Goal: Task Accomplishment & Management: Manage account settings

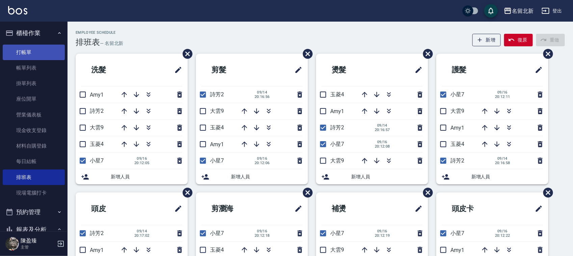
click at [28, 50] on link "打帳單" at bounding box center [34, 53] width 62 height 16
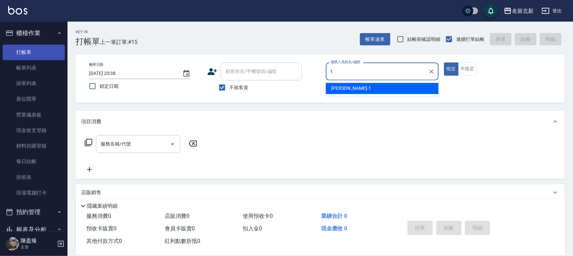
type input "1"
type button "true"
type input "Amy-1"
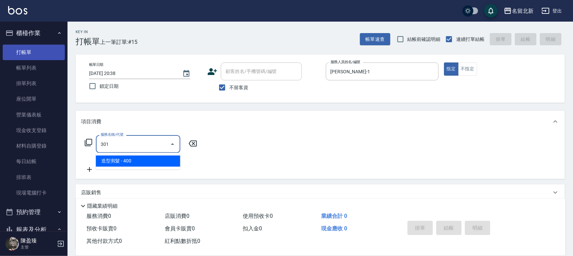
type input "造型剪髮(301)"
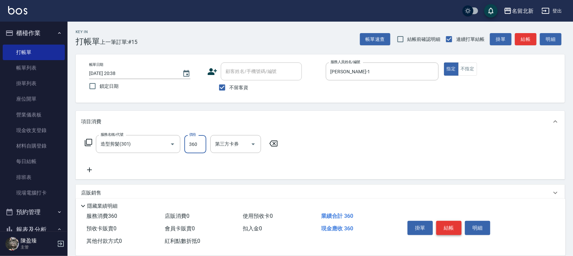
type input "360"
click at [445, 221] on button "結帳" at bounding box center [449, 228] width 25 height 14
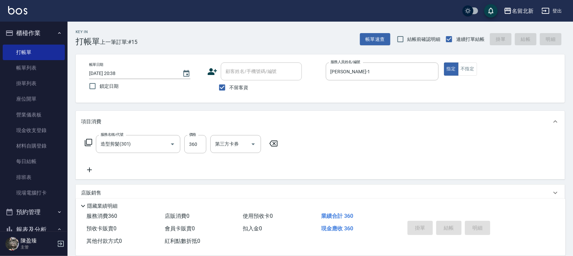
type input "2025/09/18 20:51"
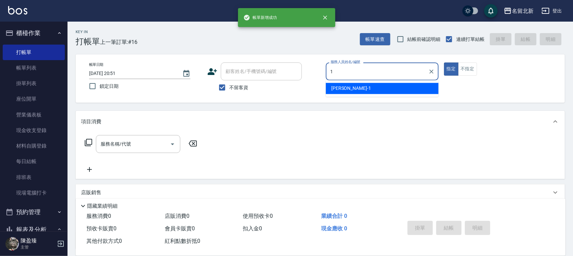
type input "Amy-1"
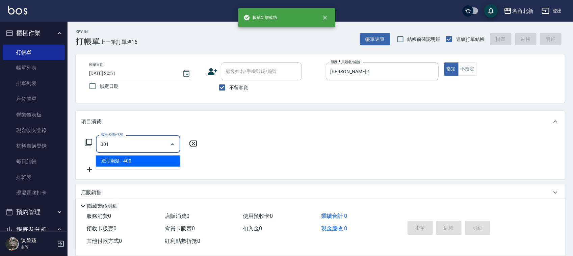
type input "造型剪髮(301)"
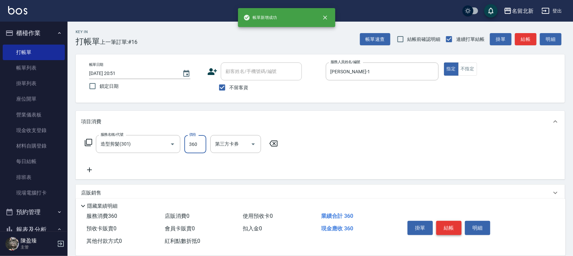
type input "360"
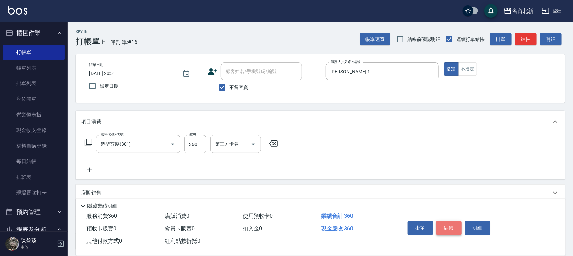
click at [445, 221] on button "結帳" at bounding box center [449, 228] width 25 height 14
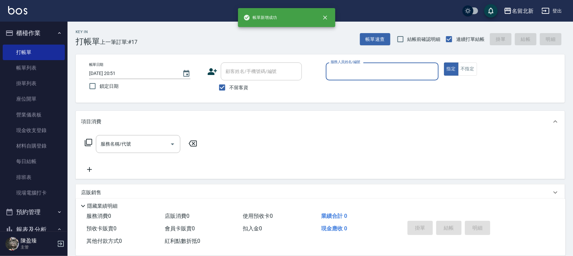
type input "2"
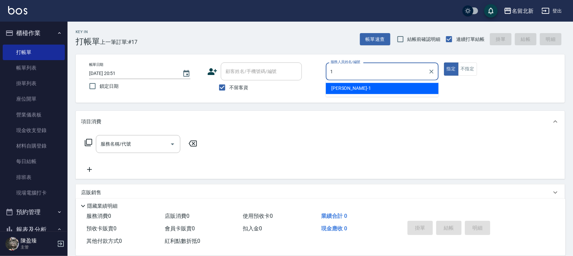
type input "Amy-1"
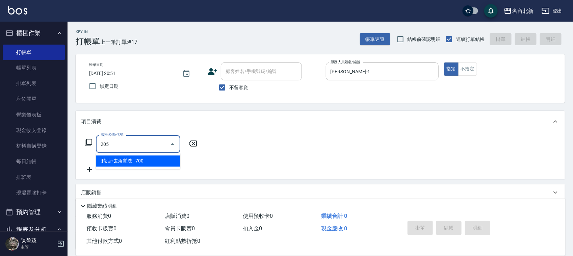
type input "精油+去角質洗(205)"
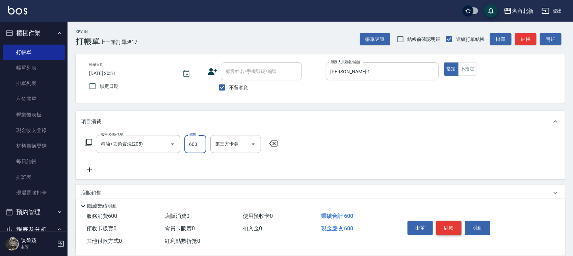
type input "600"
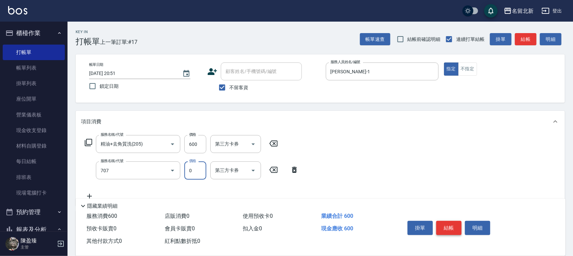
type input "互助70(707)"
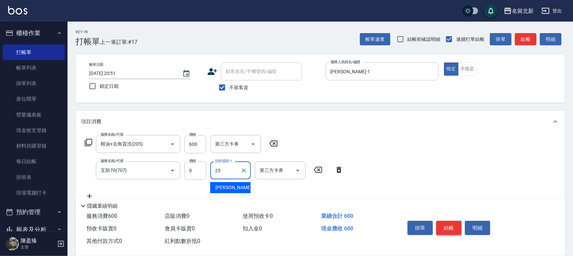
type input "禎禎-25"
click at [445, 221] on button "結帳" at bounding box center [449, 228] width 25 height 14
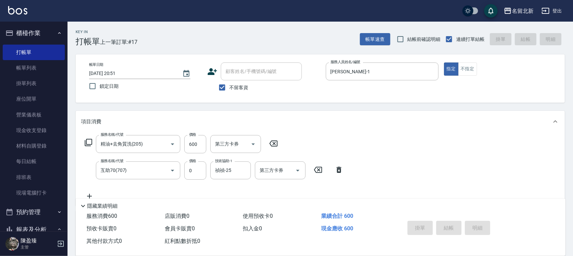
type input "2025/09/18 20:52"
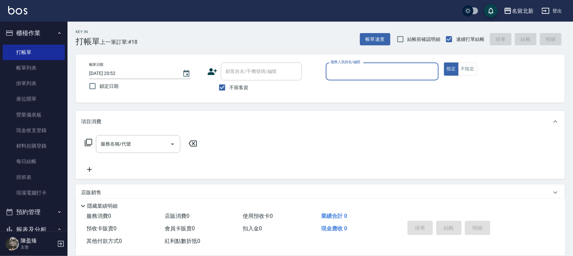
click at [444, 63] on button "指定" at bounding box center [451, 69] width 15 height 13
click at [380, 86] on p at bounding box center [382, 83] width 113 height 7
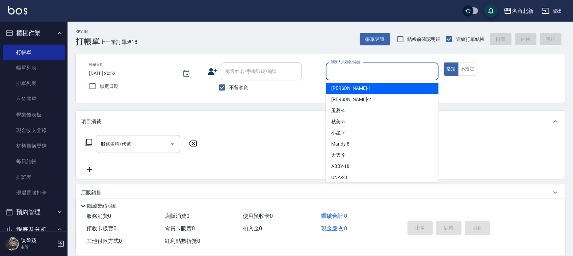
click at [373, 68] on input "服務人員姓名/編號" at bounding box center [382, 72] width 107 height 12
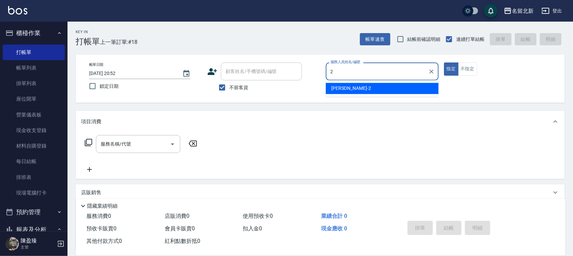
type input "詩芳-2"
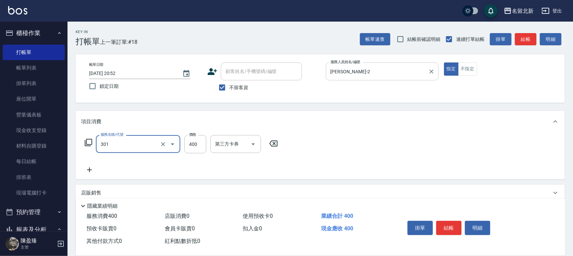
type input "造型剪髮(301)"
type input "380"
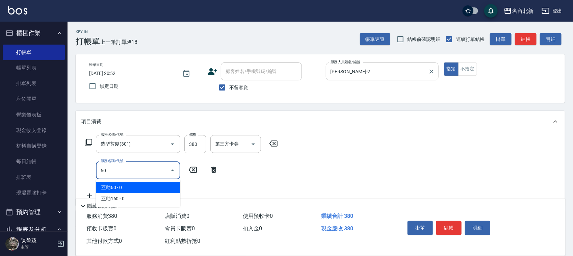
type input "6"
type input "5"
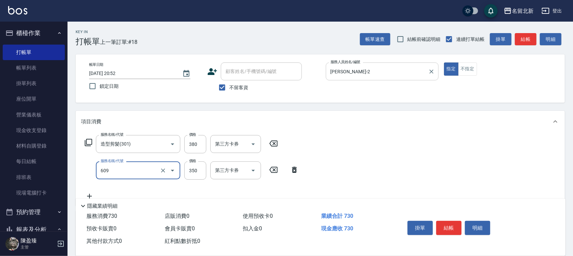
type input "頭皮隔離(609)"
type input "330"
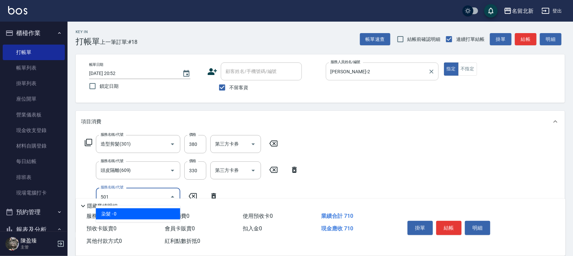
type input "染髮(501)"
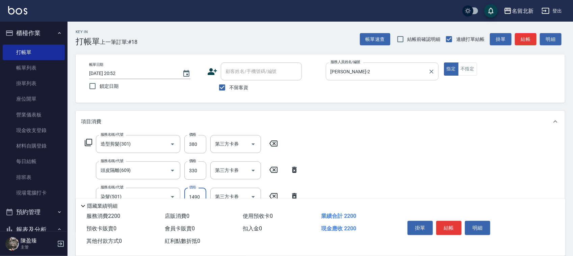
type input "1490"
type input "互助10(701)"
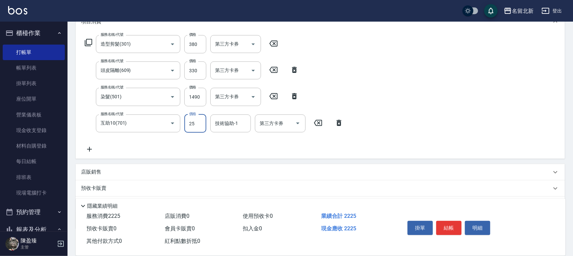
scroll to position [127, 0]
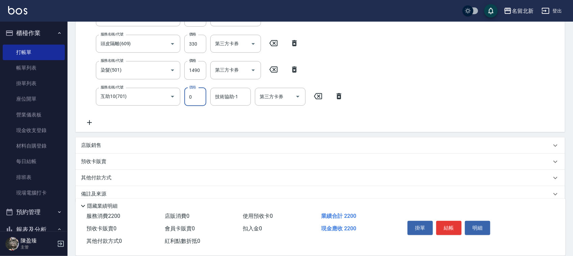
type input "0"
type input "禎禎-25"
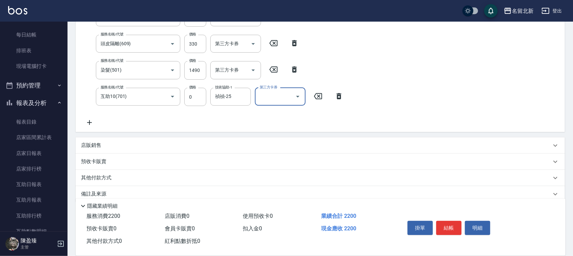
drag, startPoint x: 84, startPoint y: 176, endPoint x: 92, endPoint y: 175, distance: 8.6
click at [86, 175] on p "其他付款方式" at bounding box center [98, 177] width 34 height 7
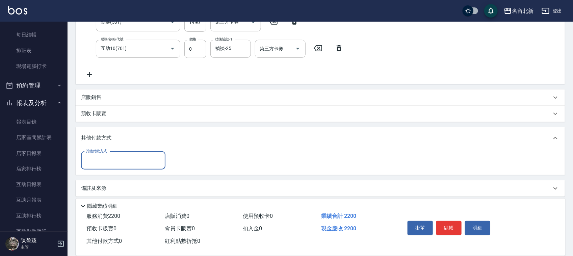
scroll to position [179, 0]
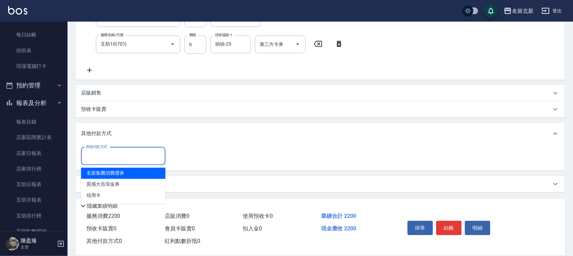
click at [103, 155] on input "其他付款方式" at bounding box center [123, 156] width 78 height 12
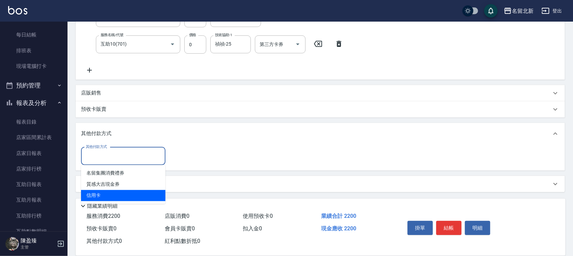
click at [112, 193] on span "信用卡" at bounding box center [123, 195] width 84 height 11
type input "信用卡"
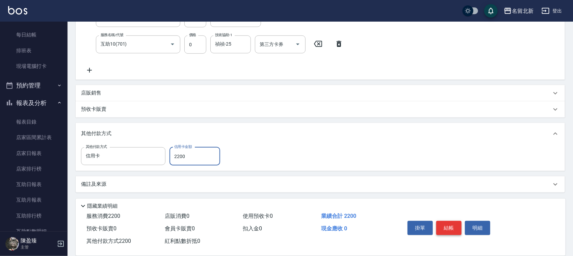
type input "2200"
click at [450, 227] on button "結帳" at bounding box center [449, 228] width 25 height 14
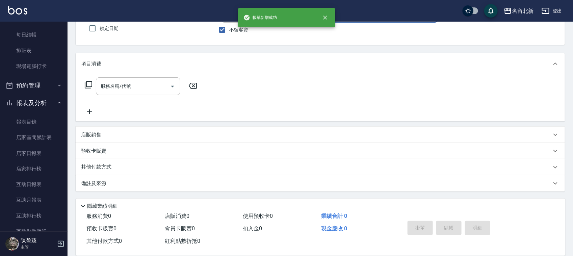
scroll to position [0, 0]
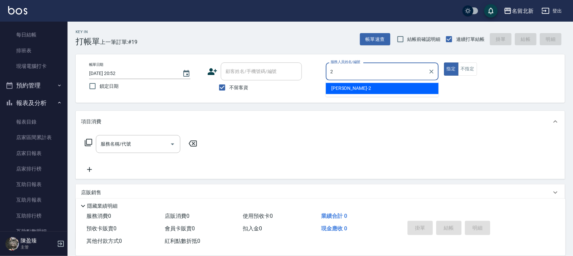
type input "詩芳-2"
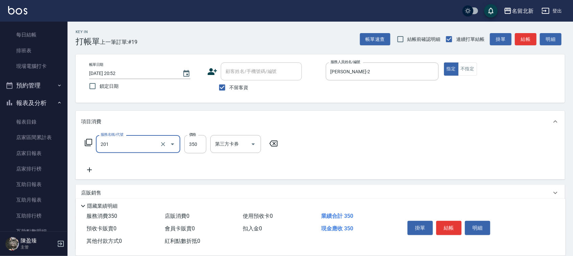
type input "一般洗髮(201)"
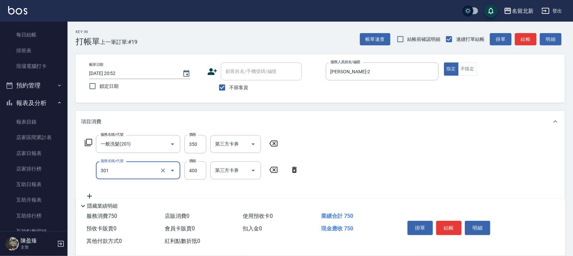
type input "造型剪髮(301)"
type input "380"
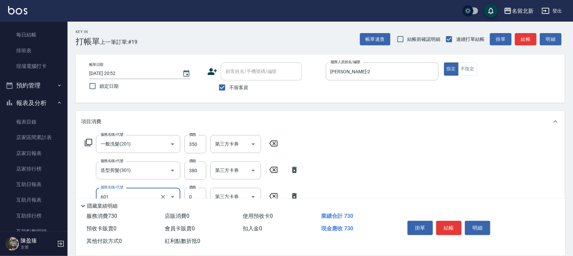
type input "使用護髮卡(601)"
type input "450"
type input "入公司(p01)"
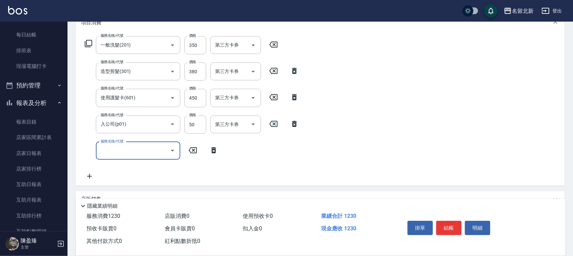
scroll to position [163, 0]
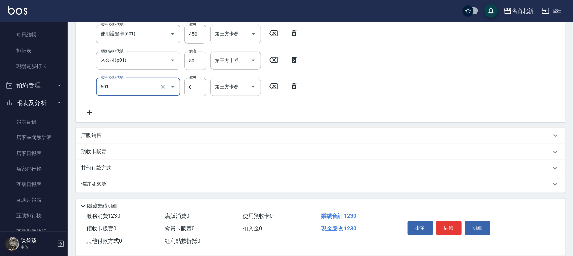
type input "使用護髮卡(601)"
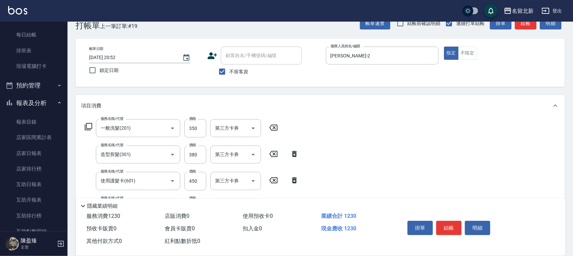
click at [152, 89] on div "Key In 打帳單 上一筆訂單:#19 帳單速查 結帳前確認明細 連續打單結帳 掛單 結帳 明細 帳單日期 2025/09/18 20:52 鎖定日期 顧客…" at bounding box center [321, 205] width 506 height 398
type input "09"
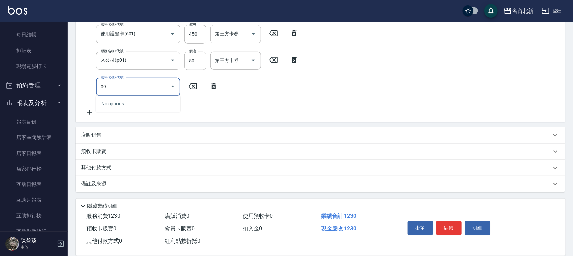
click at [169, 84] on icon "Close" at bounding box center [173, 87] width 8 height 8
click at [194, 89] on icon at bounding box center [192, 86] width 17 height 8
type input "頭皮隔離(609)"
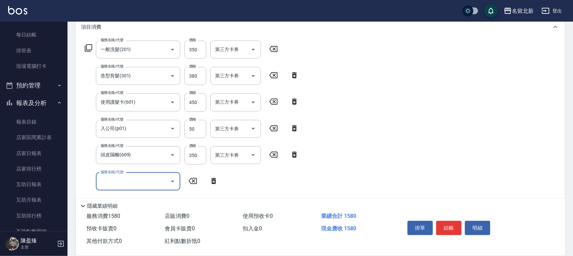
scroll to position [189, 0]
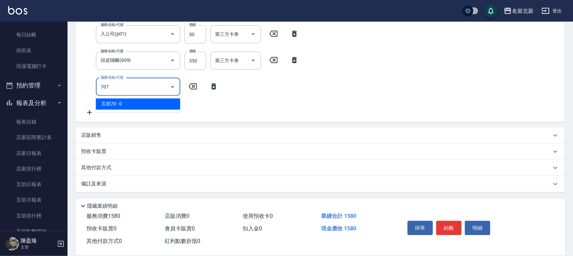
type input "互助70(707)"
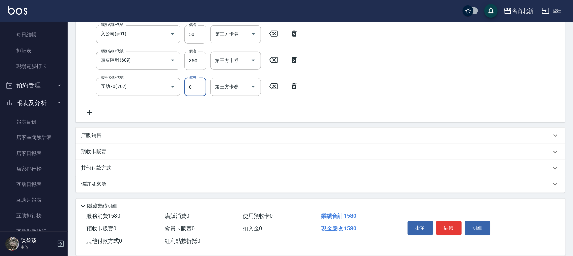
scroll to position [29, 0]
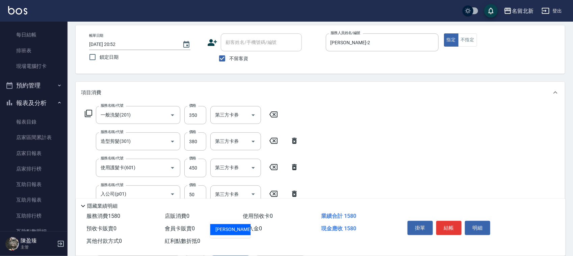
type input "禎禎-25"
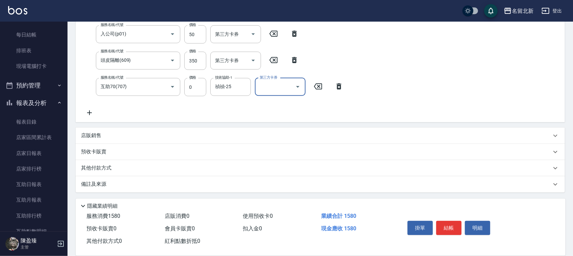
scroll to position [190, 0]
drag, startPoint x: 433, startPoint y: 215, endPoint x: 454, endPoint y: 229, distance: 25.7
click at [454, 229] on div "掛單 結帳 明細" at bounding box center [449, 228] width 88 height 21
click at [449, 223] on button "結帳" at bounding box center [449, 228] width 25 height 14
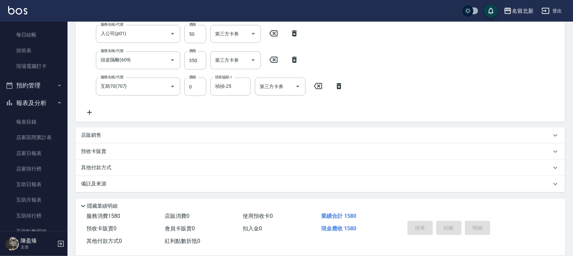
type input "2025/09/18 20:53"
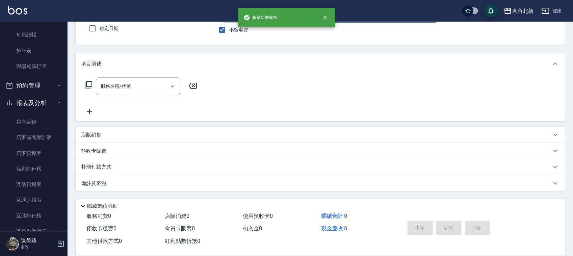
scroll to position [57, 0]
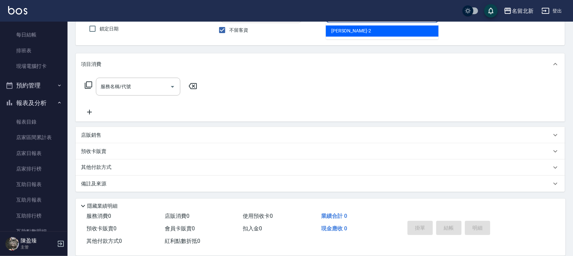
type input "詩芳-2"
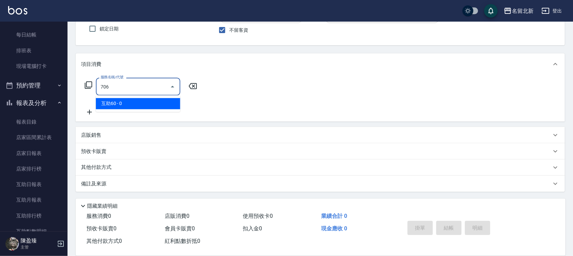
type input "互助60(706)"
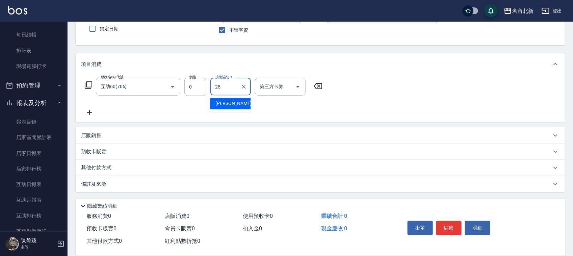
type input "禎禎-25"
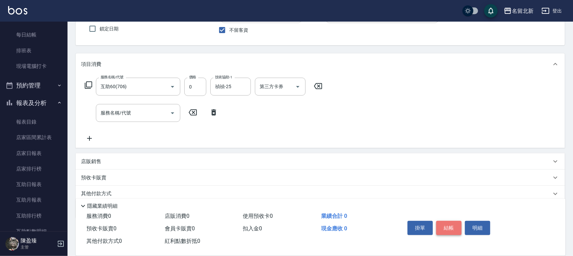
click at [449, 222] on button "結帳" at bounding box center [449, 228] width 25 height 14
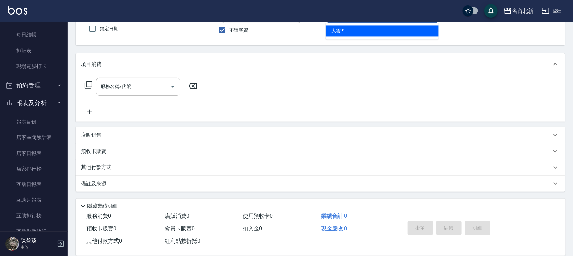
type input "大雲-9"
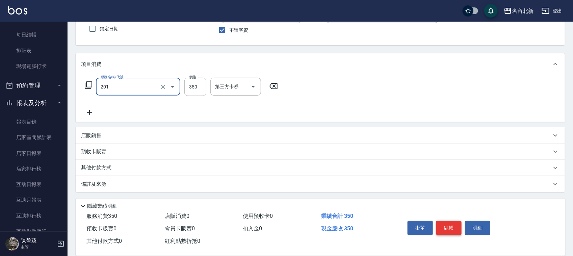
type input "一般洗髮(201)"
type input "100"
click at [449, 222] on button "結帳" at bounding box center [449, 228] width 25 height 14
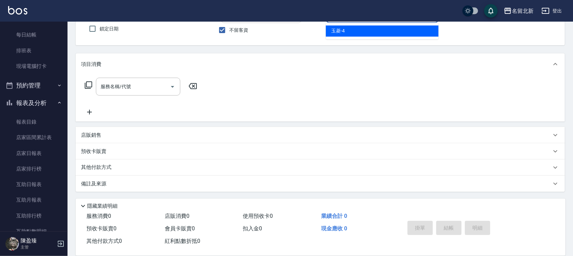
type input "玉菱-4"
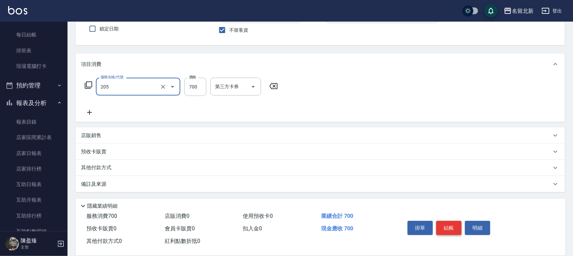
type input "精油+去角質洗(205)"
click at [449, 222] on button "結帳" at bounding box center [449, 228] width 25 height 14
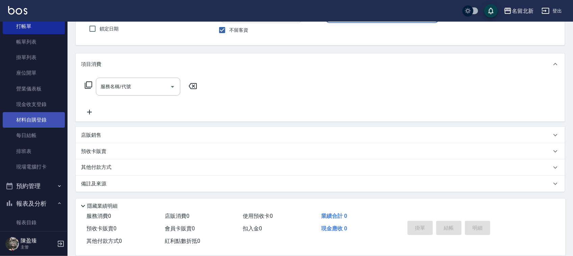
scroll to position [0, 0]
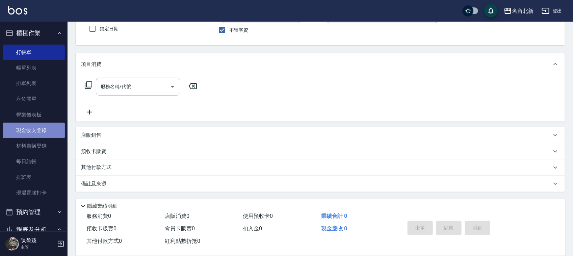
click at [38, 128] on link "現金收支登錄" at bounding box center [34, 131] width 62 height 16
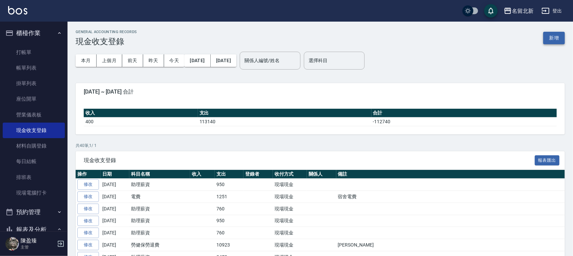
click at [551, 32] on button "新增" at bounding box center [555, 38] width 22 height 13
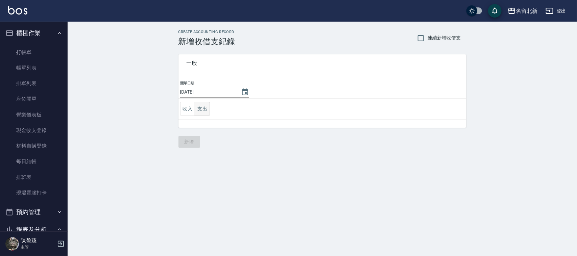
click at [202, 104] on button "支出" at bounding box center [202, 109] width 15 height 14
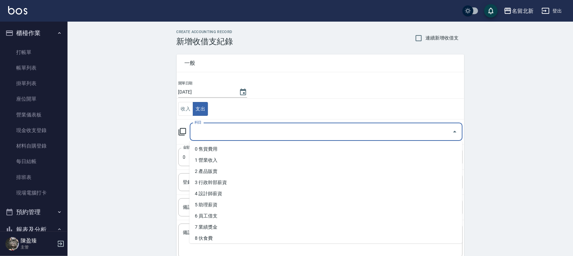
click at [220, 130] on input "科目" at bounding box center [321, 132] width 257 height 12
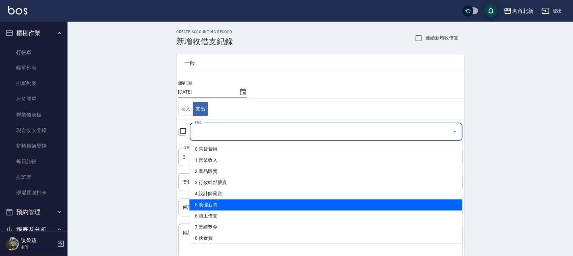
click at [240, 202] on li "5 助理薪資" at bounding box center [326, 205] width 273 height 11
type input "5 助理薪資"
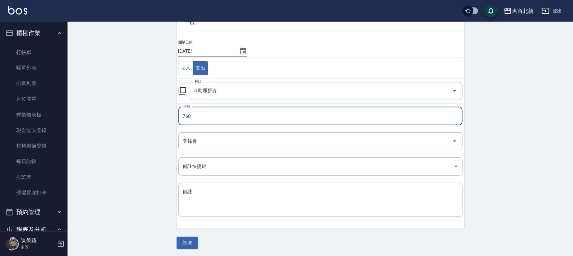
scroll to position [43, 0]
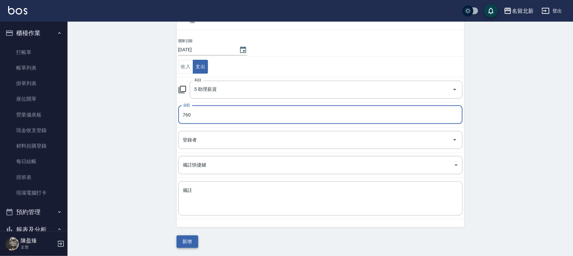
type input "760"
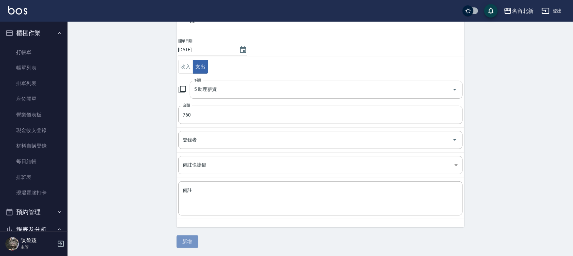
click at [191, 242] on button "新增" at bounding box center [188, 241] width 22 height 13
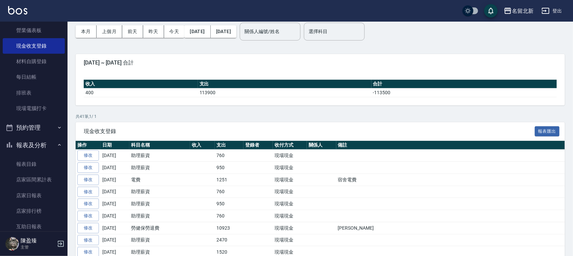
scroll to position [42, 0]
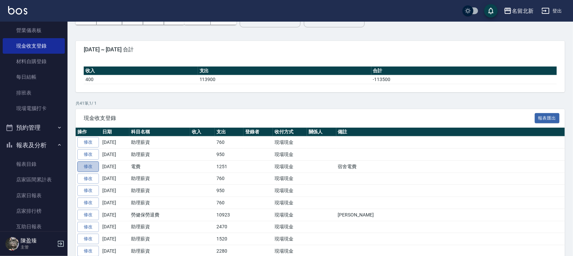
click at [83, 164] on link "修改" at bounding box center [88, 166] width 22 height 10
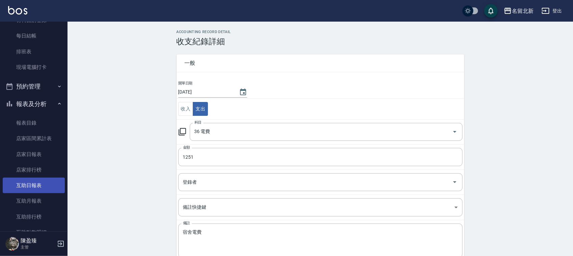
scroll to position [127, 0]
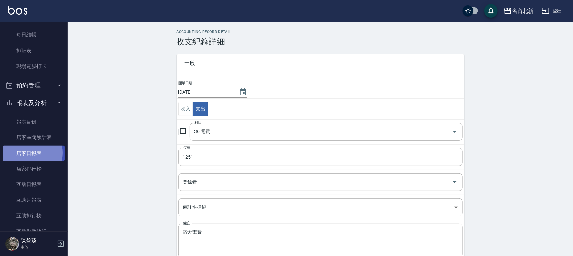
click at [29, 153] on link "店家日報表" at bounding box center [34, 154] width 62 height 16
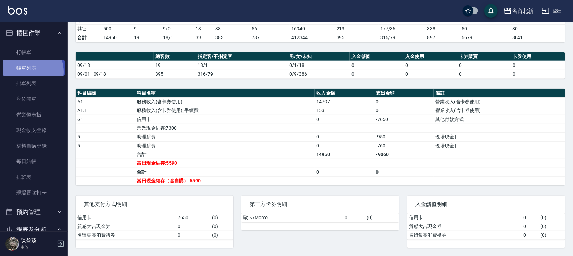
click at [30, 71] on link "帳單列表" at bounding box center [34, 68] width 62 height 16
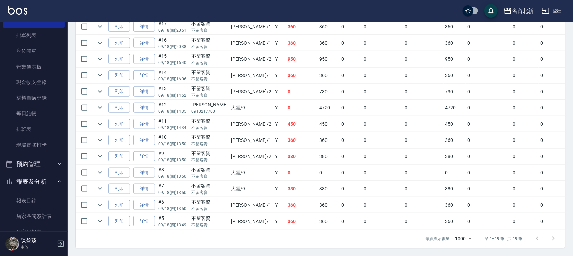
scroll to position [127, 0]
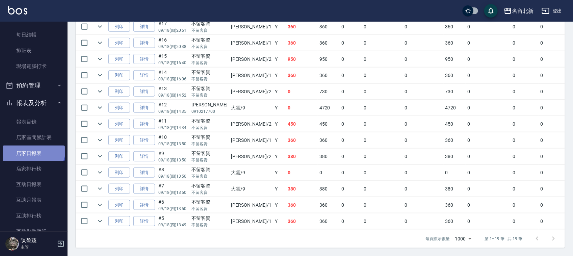
click at [33, 148] on link "店家日報表" at bounding box center [34, 154] width 62 height 16
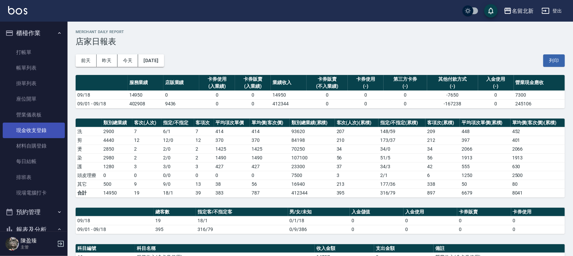
click at [38, 137] on link "現金收支登錄" at bounding box center [34, 131] width 62 height 16
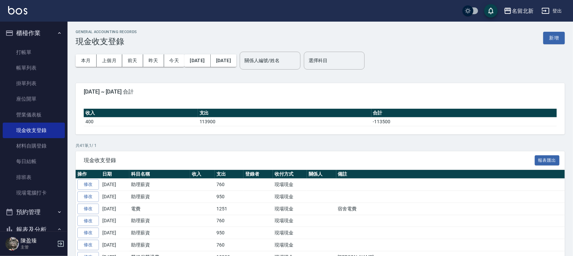
click at [88, 186] on link "修改" at bounding box center [88, 184] width 22 height 10
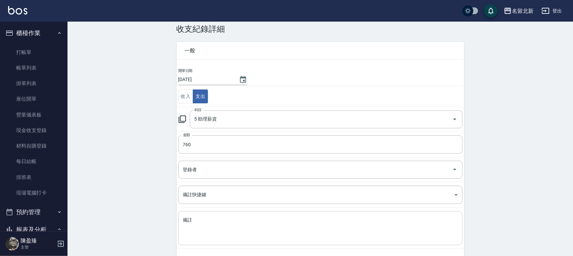
scroll to position [34, 0]
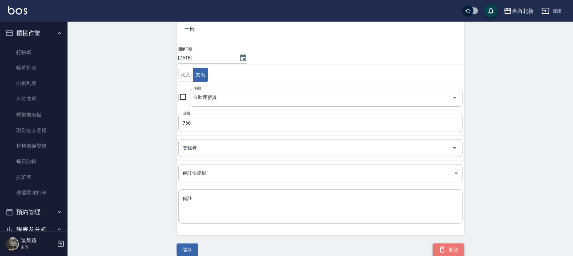
click at [455, 244] on button "刪除" at bounding box center [448, 250] width 31 height 13
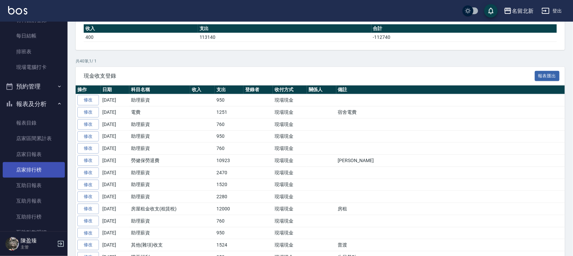
scroll to position [127, 0]
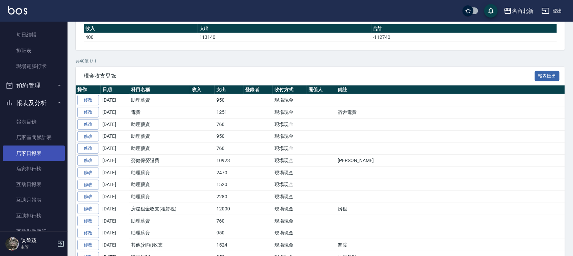
click at [39, 155] on link "店家日報表" at bounding box center [34, 154] width 62 height 16
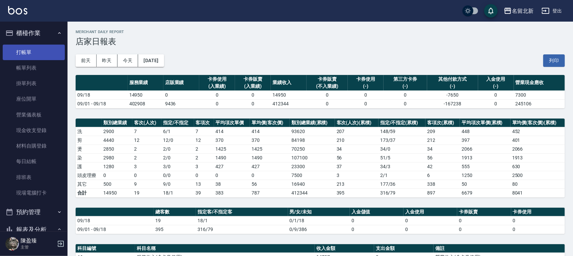
click at [30, 56] on link "打帳單" at bounding box center [34, 53] width 62 height 16
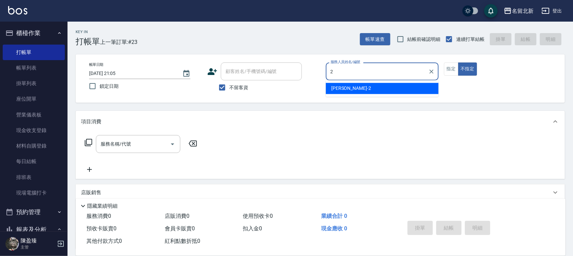
type input "詩芳-2"
type button "false"
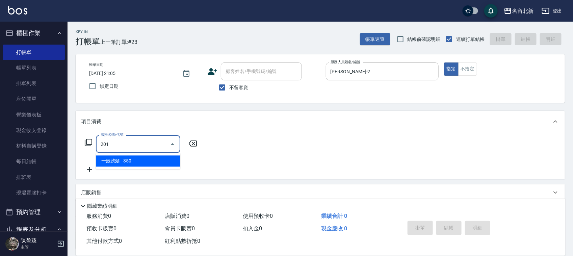
type input "一般洗髮(201)"
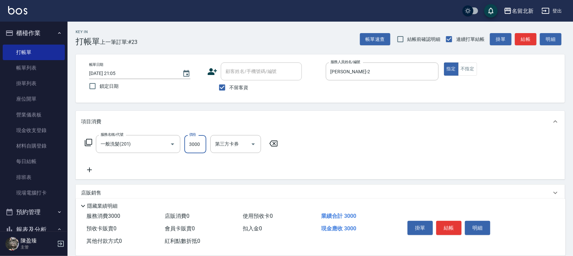
type input "3000"
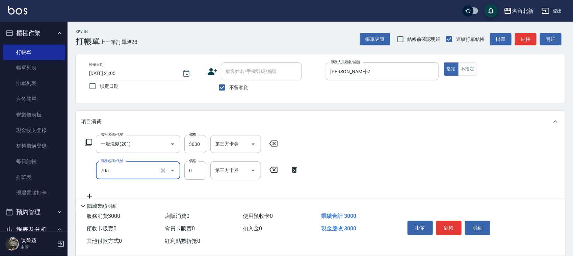
type input "互助50(705)"
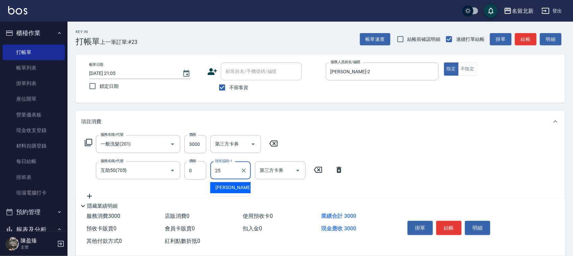
type input "禎禎-25"
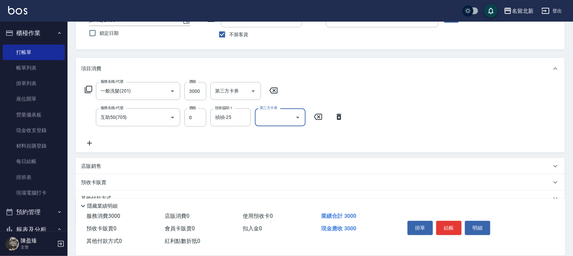
scroll to position [84, 0]
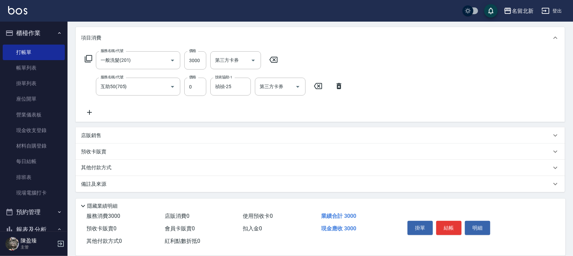
click at [92, 163] on div "其他付款方式" at bounding box center [321, 168] width 490 height 16
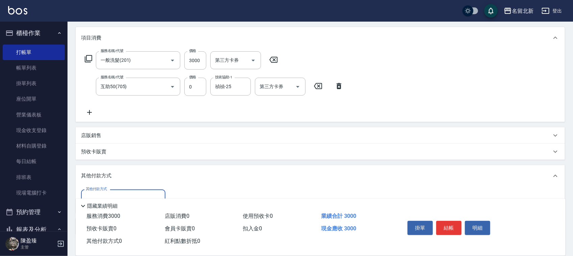
scroll to position [126, 0]
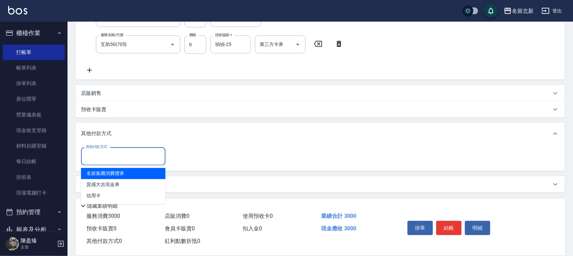
drag, startPoint x: 110, startPoint y: 160, endPoint x: 129, endPoint y: 194, distance: 39.2
click at [110, 159] on input "其他付款方式" at bounding box center [123, 156] width 78 height 12
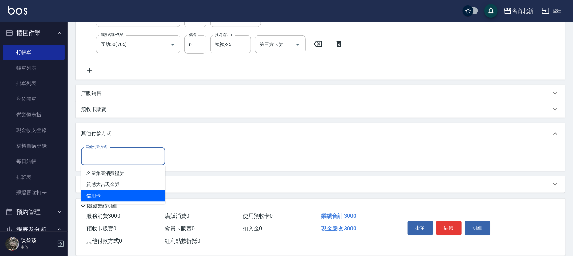
click at [119, 198] on span "信用卡" at bounding box center [123, 196] width 84 height 11
type input "信用卡"
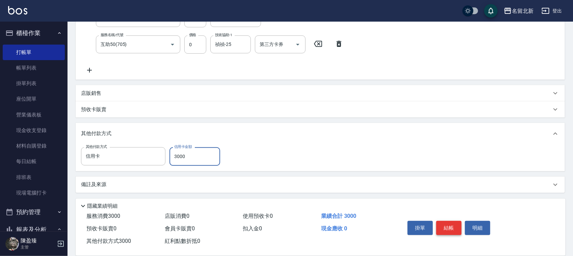
type input "3000"
click at [452, 229] on button "結帳" at bounding box center [449, 228] width 25 height 14
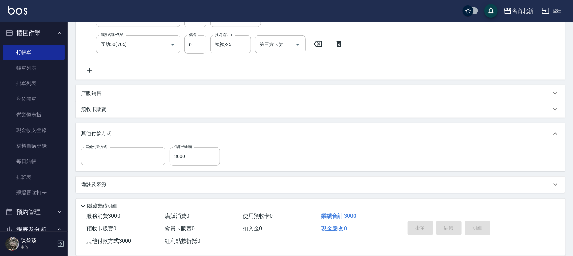
scroll to position [0, 0]
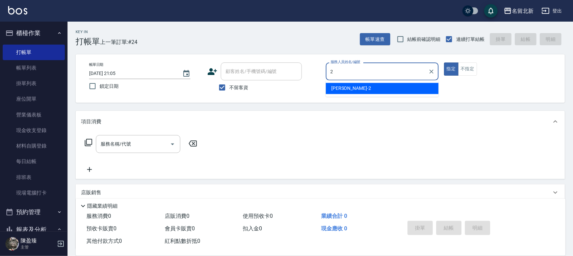
type input "詩芳-2"
type button "true"
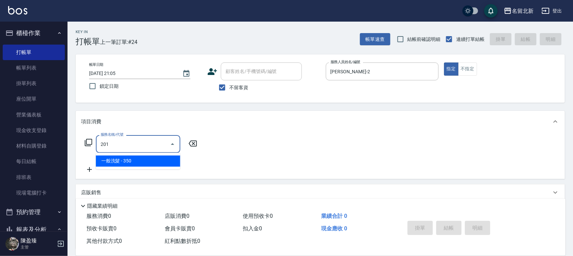
type input "一般洗髮(201)"
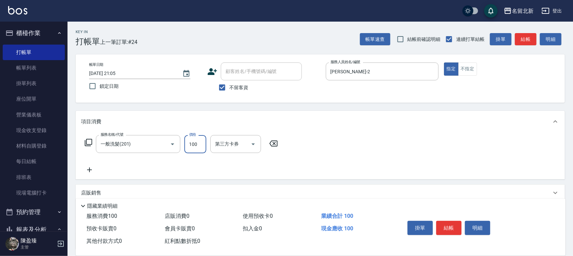
type input "100"
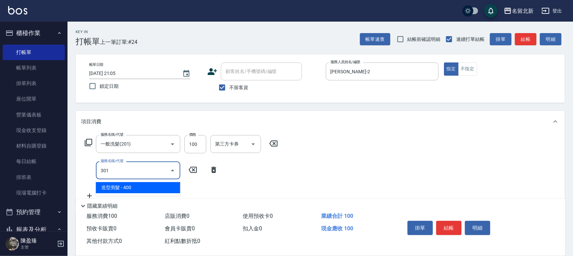
type input "造型剪髮(301)"
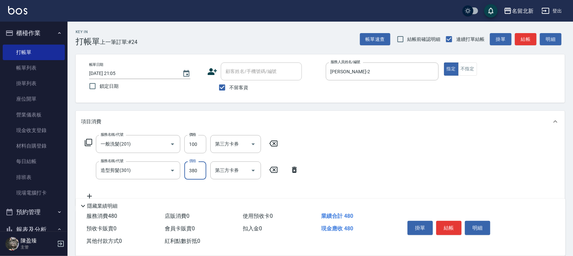
type input "380"
type input "頭皮隔離(609)"
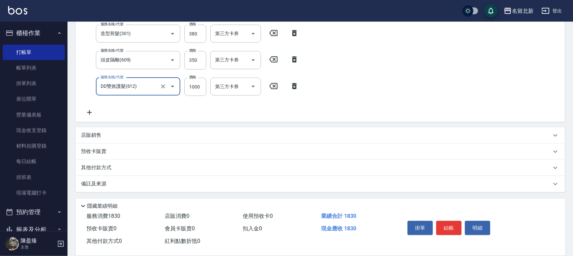
type input "DD雙效護髮(612)"
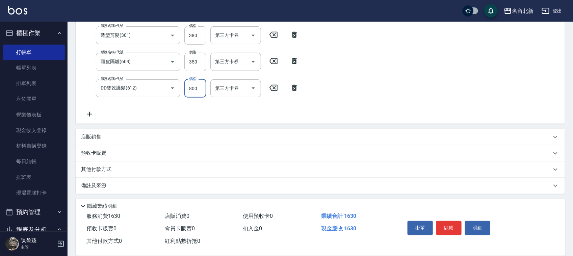
type input "800"
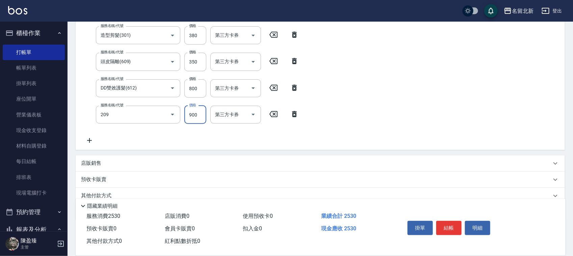
type input "滾珠洗髮(209)"
type input "700"
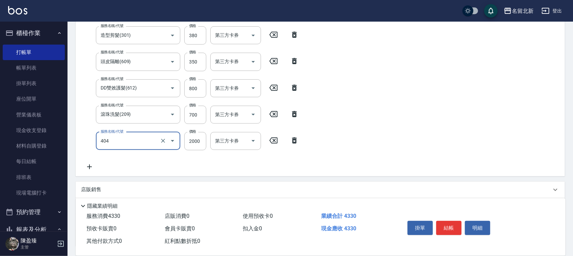
type input "QQ燙200(404)"
type input "2300"
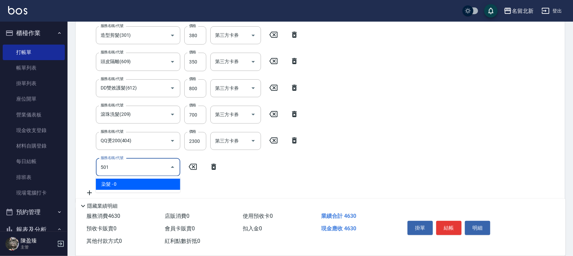
type input "染髮(501)"
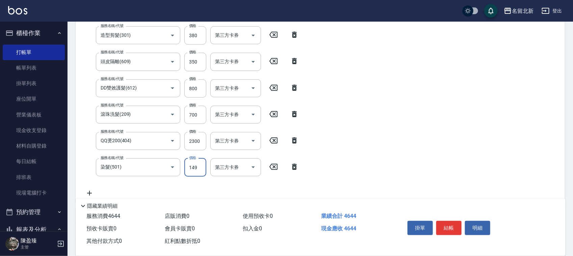
type input "1490"
type input "2025/09/18 21:07"
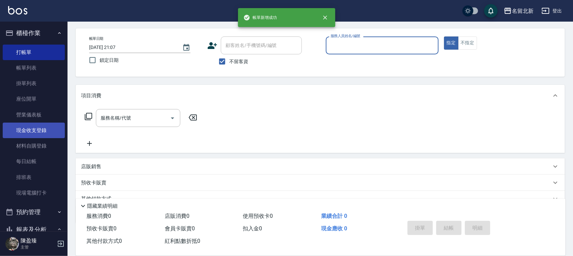
scroll to position [0, 0]
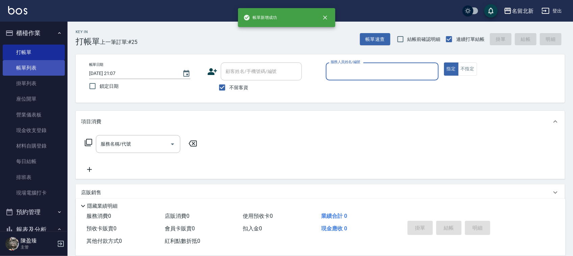
click at [28, 66] on link "帳單列表" at bounding box center [34, 68] width 62 height 16
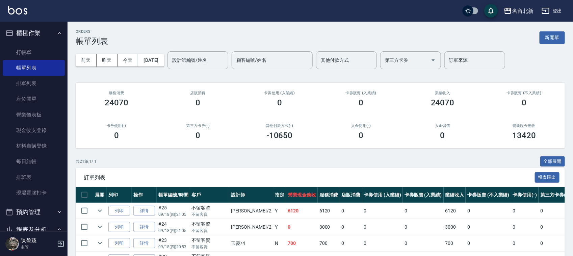
scroll to position [84, 0]
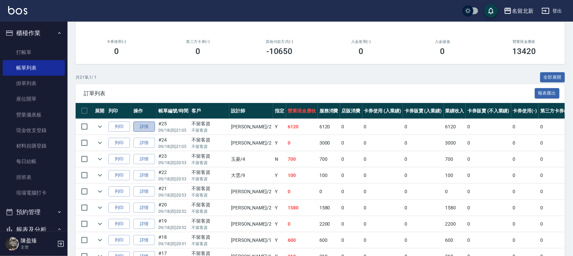
click at [150, 127] on link "詳情" at bounding box center [144, 127] width 22 height 10
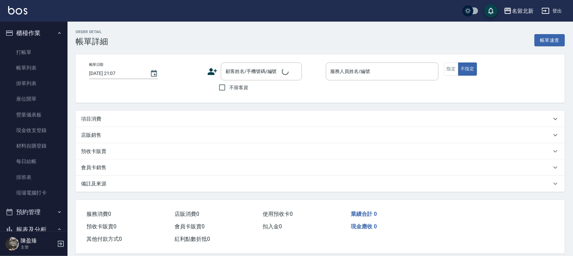
type input "2025/09/18 21:05"
checkbox input "true"
type input "詩芳-2"
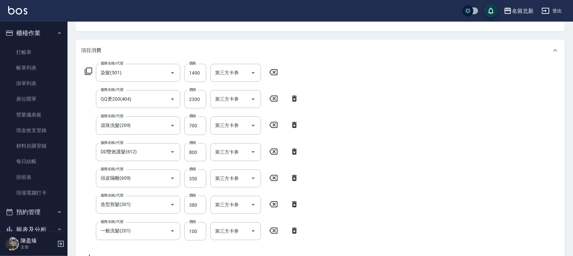
type input "染髮(501)"
type input "QQ燙200(404)"
type input "滾珠洗髮(209)"
type input "DD雙效護髮(612)"
type input "頭皮隔離(609)"
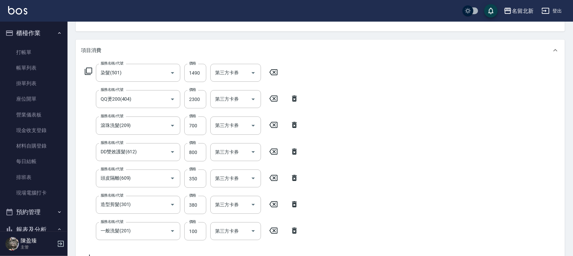
type input "造型剪髮(301)"
type input "一般洗髮(201)"
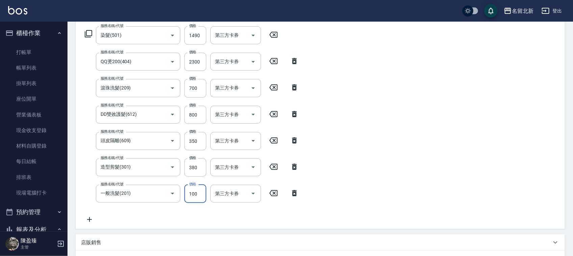
click at [195, 190] on input "100" at bounding box center [195, 194] width 22 height 18
type input "100"
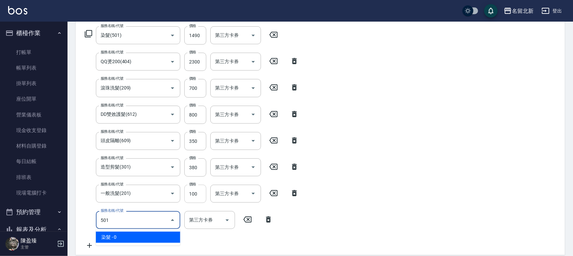
type input "染髮(501)"
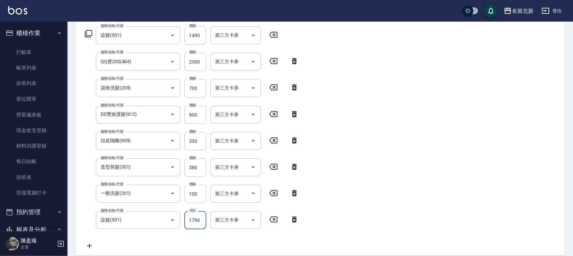
type input "1790"
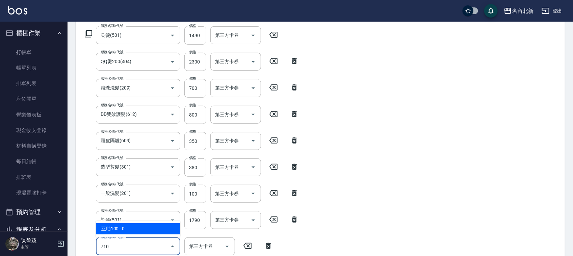
type input "互助100(710)"
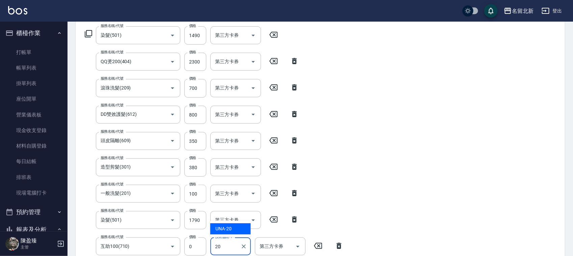
type input "UNA-20"
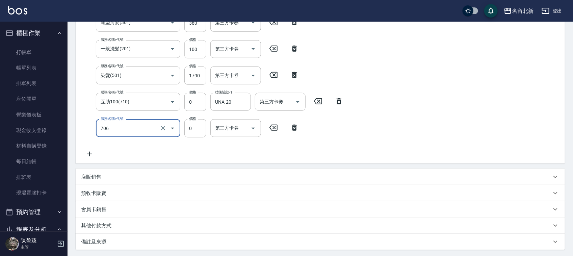
type input "互助60(706)"
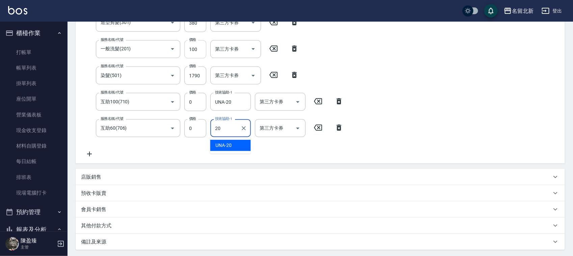
type input "UNA-20"
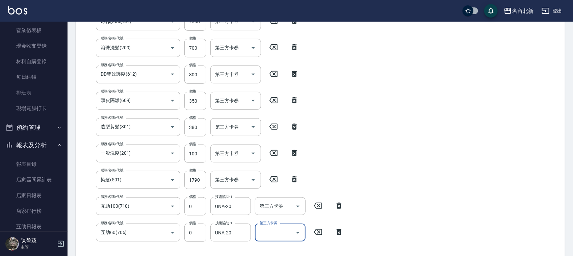
scroll to position [235, 0]
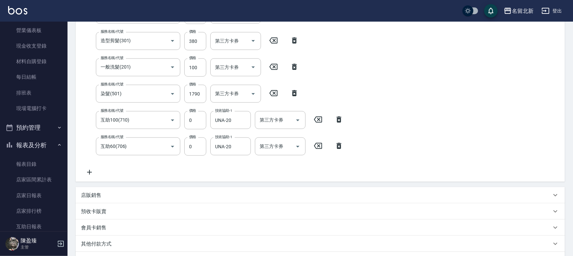
click at [292, 94] on icon at bounding box center [294, 93] width 17 height 8
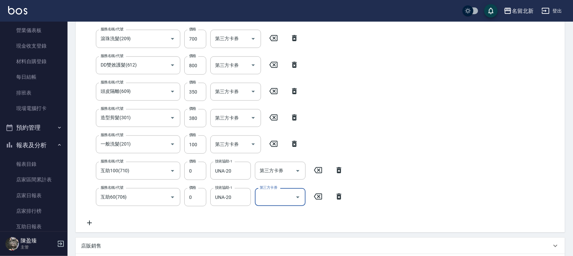
scroll to position [24, 0]
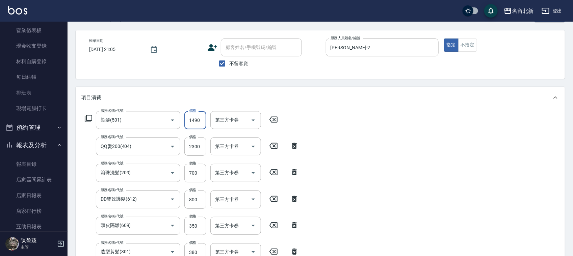
click at [201, 117] on input "1490" at bounding box center [195, 120] width 22 height 18
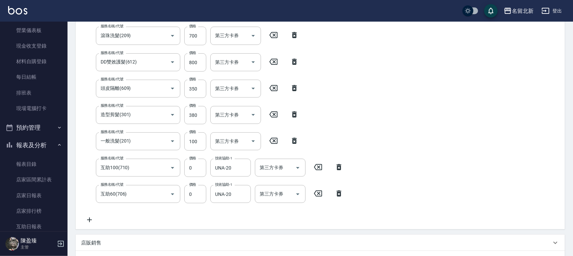
scroll to position [293, 0]
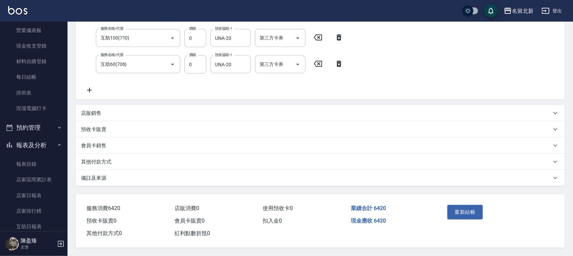
type input "1790"
click at [102, 163] on p "其他付款方式" at bounding box center [96, 161] width 30 height 7
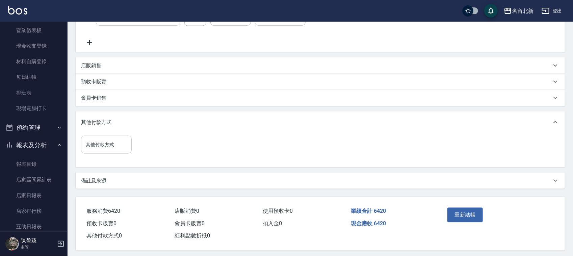
scroll to position [340, 0]
click at [96, 148] on input "其他付款方式" at bounding box center [106, 144] width 45 height 12
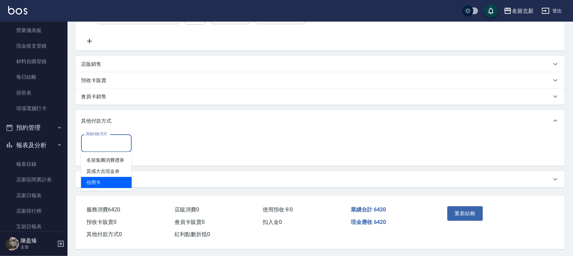
click at [102, 178] on span "信用卡" at bounding box center [106, 182] width 51 height 11
type input "信用卡"
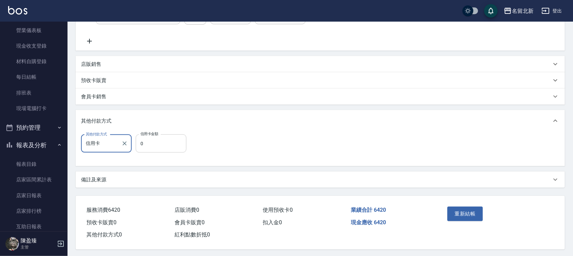
click at [168, 142] on input "0" at bounding box center [161, 143] width 51 height 18
type input "6420"
click at [464, 215] on button "重新結帳" at bounding box center [466, 214] width 36 height 14
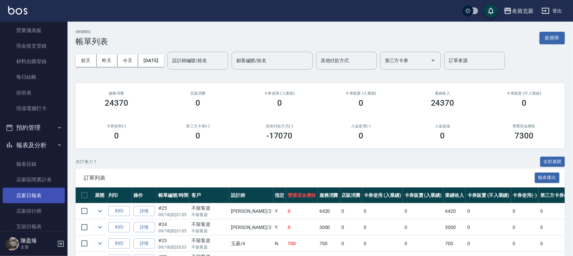
scroll to position [127, 0]
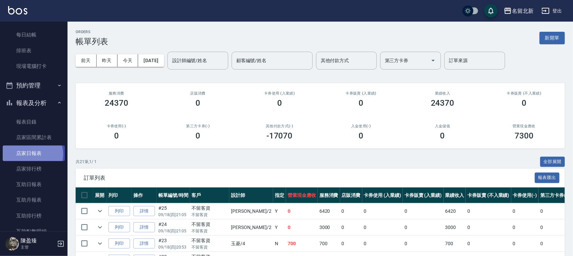
click at [32, 154] on link "店家日報表" at bounding box center [34, 154] width 62 height 16
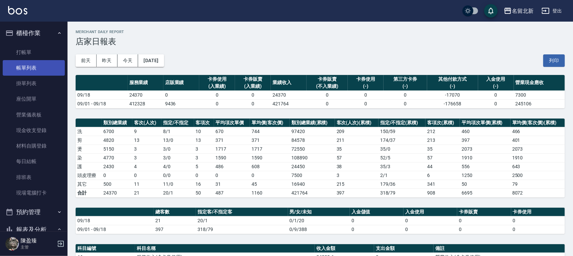
drag, startPoint x: 32, startPoint y: 74, endPoint x: 36, endPoint y: 68, distance: 7.0
click at [32, 74] on link "帳單列表" at bounding box center [34, 68] width 62 height 16
click at [33, 73] on link "帳單列表" at bounding box center [34, 68] width 62 height 16
click at [36, 68] on link "帳單列表" at bounding box center [34, 68] width 62 height 16
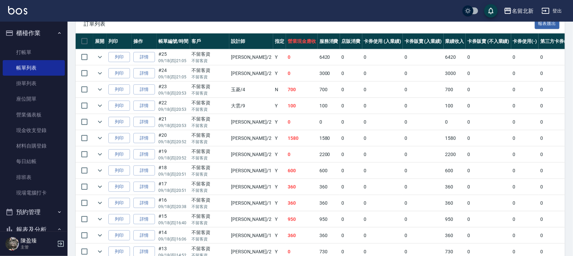
scroll to position [169, 0]
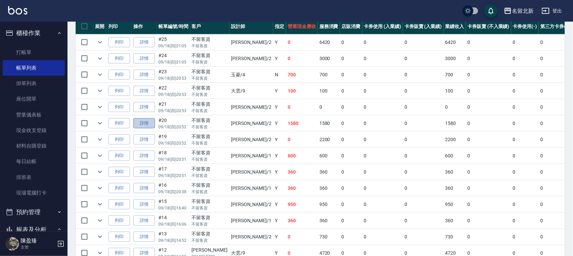
click at [148, 120] on link "詳情" at bounding box center [144, 123] width 22 height 10
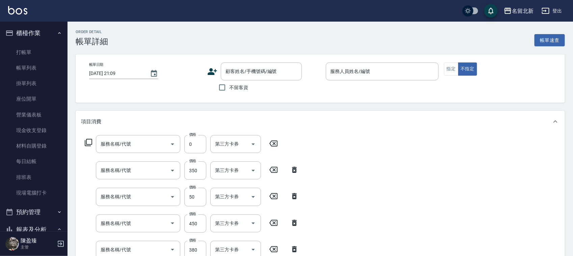
type input "2025/09/18 20:52"
checkbox input "true"
type input "詩芳-2"
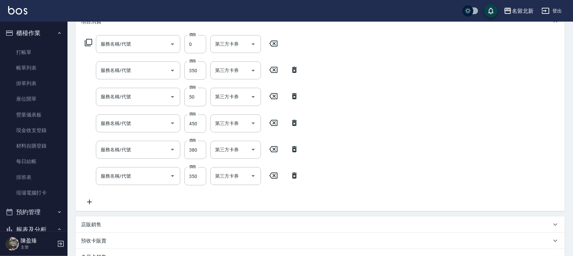
type input "互助70(707)"
type input "頭皮隔離(609)"
type input "入公司(p01)"
type input "使用護髮卡(601)"
type input "造型剪髮(301)"
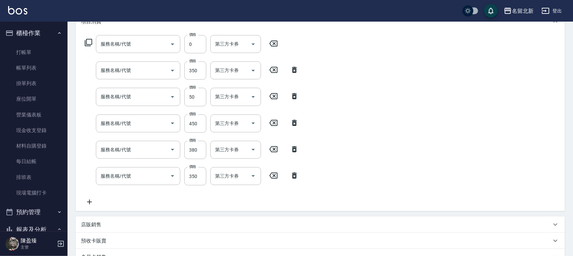
type input "一般洗髮(201)"
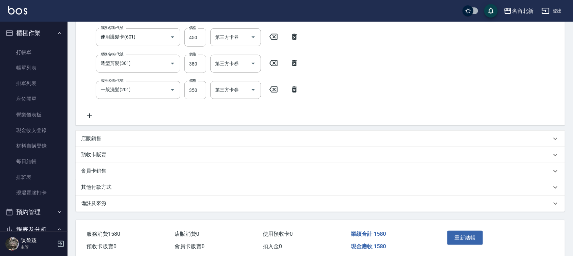
scroll to position [214, 0]
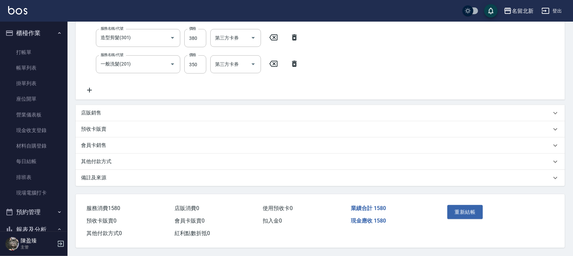
click at [109, 158] on p "其他付款方式" at bounding box center [96, 161] width 30 height 7
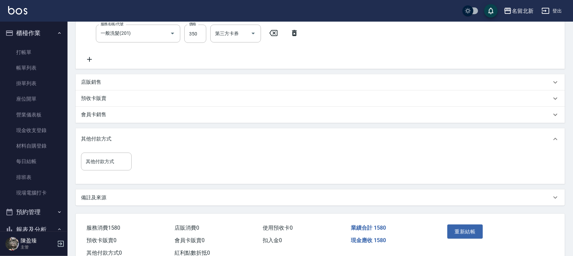
scroll to position [256, 0]
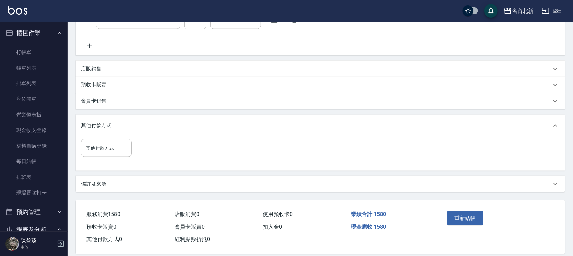
click at [107, 172] on div "項目消費 服務名稱/代號 互助70(707) 服務名稱/代號 價格 0 價格 技術協助-1 禎禎-25 技術協助-1 第三方卡券 第三方卡券 服務名稱/代號 …" at bounding box center [321, 24] width 490 height 338
drag, startPoint x: 106, startPoint y: 168, endPoint x: 101, endPoint y: 157, distance: 12.2
click at [104, 164] on div "其他付款方式 其他付款方式" at bounding box center [321, 153] width 490 height 34
click at [101, 157] on div "其他付款方式 其他付款方式" at bounding box center [108, 152] width 55 height 26
click at [98, 150] on input "其他付款方式" at bounding box center [106, 148] width 45 height 12
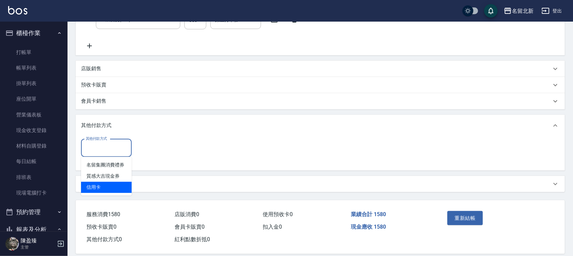
drag, startPoint x: 109, startPoint y: 179, endPoint x: 111, endPoint y: 182, distance: 3.6
click at [111, 182] on ul "名留集團消費禮券 質感大吉現金券 信用卡" at bounding box center [106, 176] width 51 height 39
click at [111, 182] on span "信用卡" at bounding box center [106, 187] width 51 height 11
type input "信用卡"
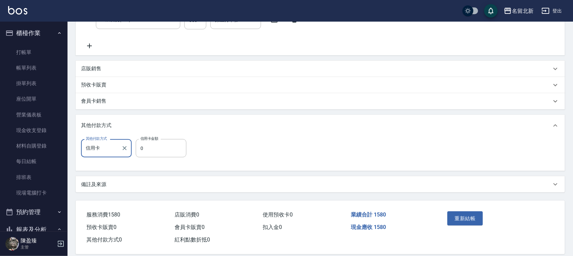
click at [142, 139] on label "信用卡金額" at bounding box center [150, 138] width 18 height 5
click at [142, 139] on input "0" at bounding box center [161, 148] width 51 height 18
click at [147, 141] on input "0" at bounding box center [161, 148] width 51 height 18
type input "1580"
click at [455, 217] on button "重新結帳" at bounding box center [466, 219] width 36 height 14
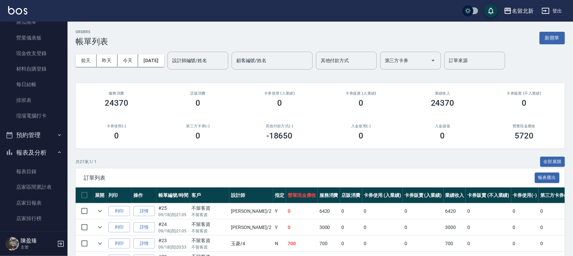
scroll to position [84, 0]
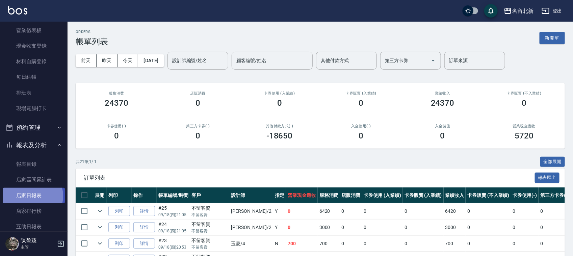
click at [31, 196] on link "店家日報表" at bounding box center [34, 196] width 62 height 16
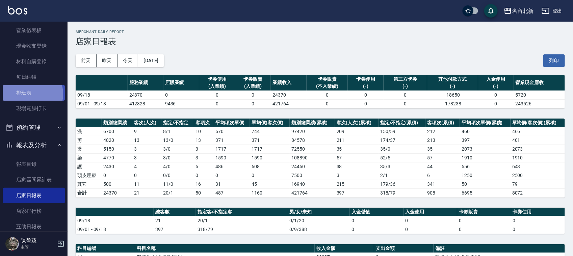
click at [30, 94] on link "排班表" at bounding box center [34, 93] width 62 height 16
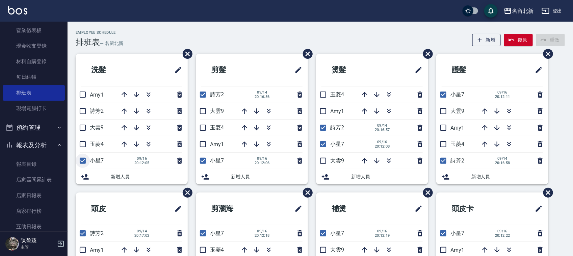
click at [85, 162] on input "checkbox" at bounding box center [83, 161] width 14 height 14
checkbox input "false"
click at [82, 131] on input "checkbox" at bounding box center [83, 128] width 14 height 14
checkbox input "true"
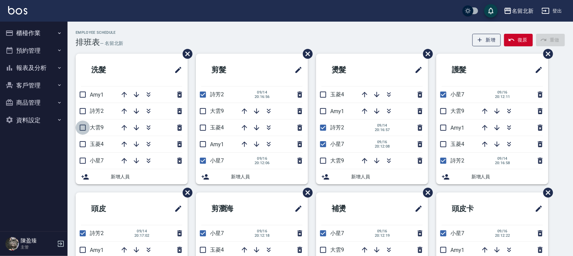
click at [82, 129] on input "checkbox" at bounding box center [83, 128] width 14 height 14
checkbox input "true"
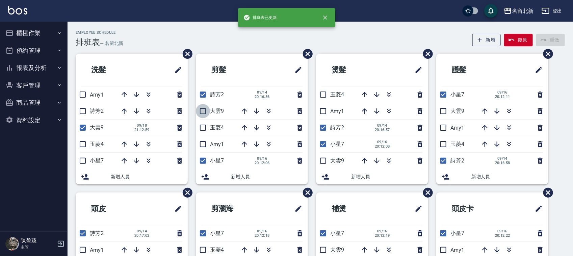
click at [200, 113] on input "checkbox" at bounding box center [203, 111] width 14 height 14
checkbox input "true"
click at [203, 162] on input "checkbox" at bounding box center [203, 161] width 14 height 14
checkbox input "false"
click at [324, 160] on input "checkbox" at bounding box center [323, 161] width 14 height 14
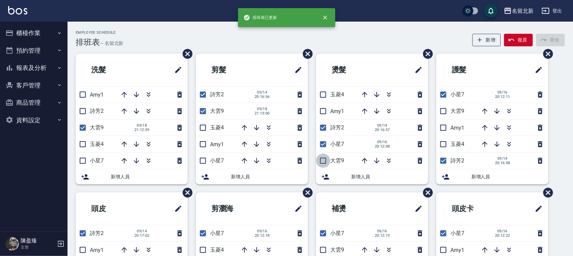
checkbox input "true"
click at [327, 143] on input "checkbox" at bounding box center [323, 144] width 14 height 14
checkbox input "false"
click at [445, 96] on input "checkbox" at bounding box center [444, 95] width 14 height 14
checkbox input "false"
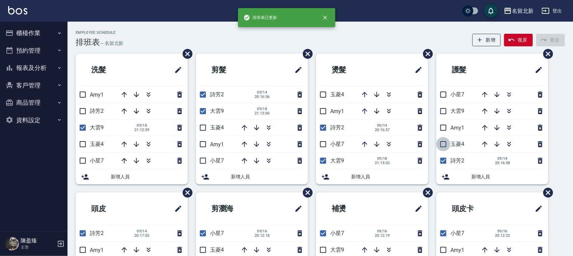
click at [443, 147] on input "checkbox" at bounding box center [444, 144] width 14 height 14
drag, startPoint x: 449, startPoint y: 145, endPoint x: 448, endPoint y: 130, distance: 14.6
click at [449, 144] on input "checkbox" at bounding box center [444, 144] width 14 height 14
checkbox input "false"
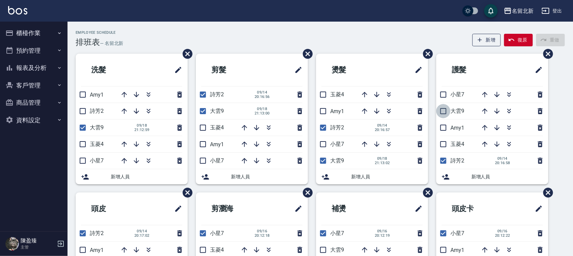
click at [445, 113] on input "checkbox" at bounding box center [444, 111] width 14 height 14
checkbox input "true"
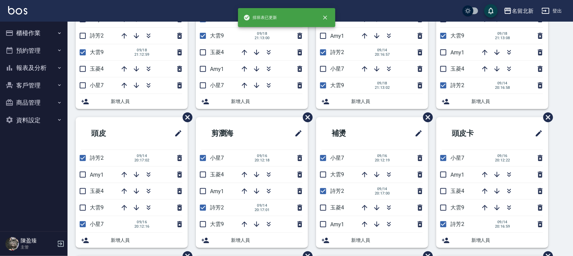
scroll to position [70, 0]
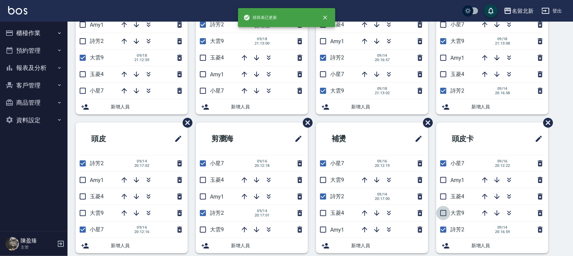
drag, startPoint x: 444, startPoint y: 213, endPoint x: 448, endPoint y: 203, distance: 10.8
click at [443, 213] on input "checkbox" at bounding box center [444, 213] width 14 height 14
checkbox input "true"
click at [448, 165] on input "checkbox" at bounding box center [444, 163] width 14 height 14
checkbox input "false"
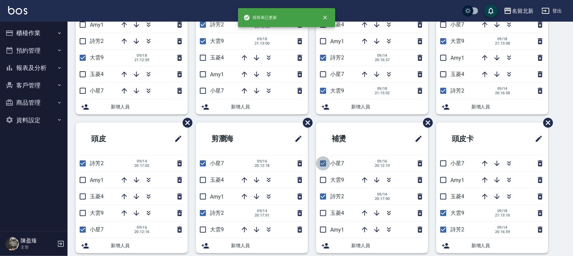
click at [320, 164] on input "checkbox" at bounding box center [323, 163] width 14 height 14
checkbox input "false"
click at [203, 166] on input "checkbox" at bounding box center [203, 163] width 14 height 14
checkbox input "false"
click at [200, 229] on input "checkbox" at bounding box center [203, 230] width 14 height 14
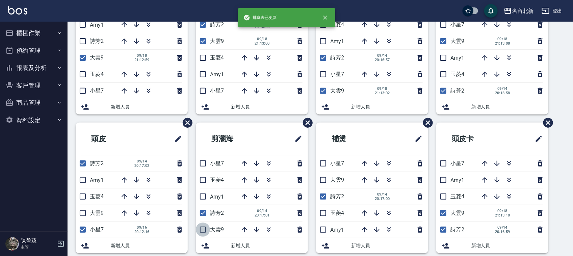
checkbox input "true"
click at [84, 216] on input "checkbox" at bounding box center [83, 213] width 14 height 14
checkbox input "true"
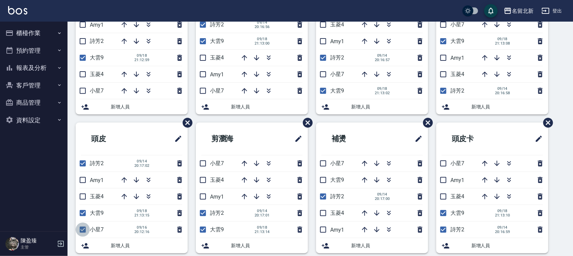
click at [83, 228] on input "checkbox" at bounding box center [83, 230] width 14 height 14
checkbox input "false"
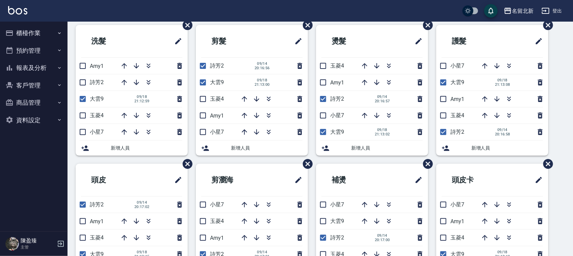
scroll to position [0, 0]
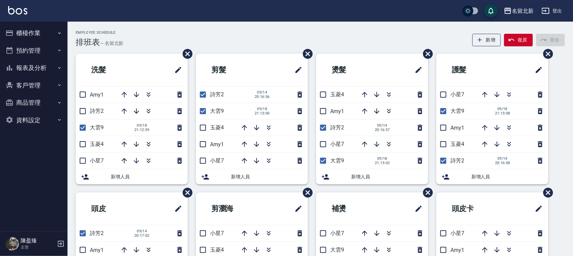
click at [47, 43] on button "預約管理" at bounding box center [34, 51] width 62 height 18
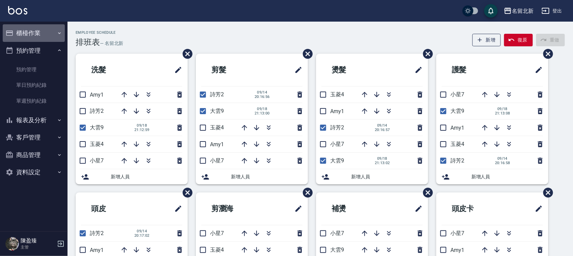
drag, startPoint x: 28, startPoint y: 32, endPoint x: 31, endPoint y: 35, distance: 4.3
click at [28, 31] on button "櫃檯作業" at bounding box center [34, 33] width 62 height 18
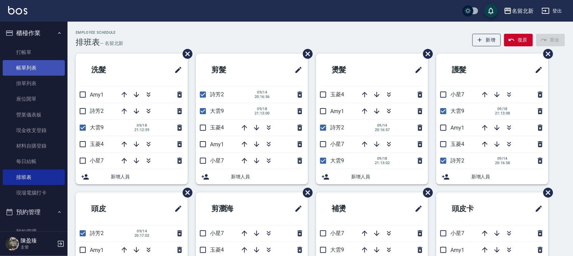
click at [42, 71] on link "帳單列表" at bounding box center [34, 68] width 62 height 16
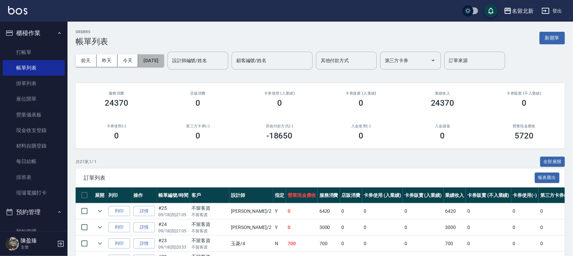
click at [163, 58] on button "[DATE]" at bounding box center [151, 60] width 26 height 13
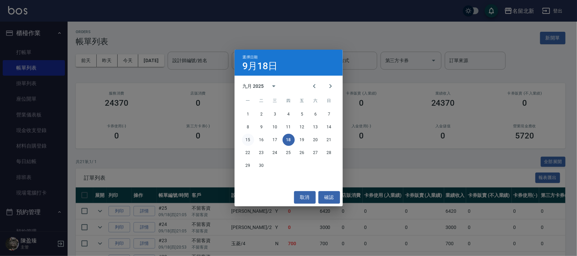
click at [249, 136] on button "15" at bounding box center [248, 140] width 12 height 12
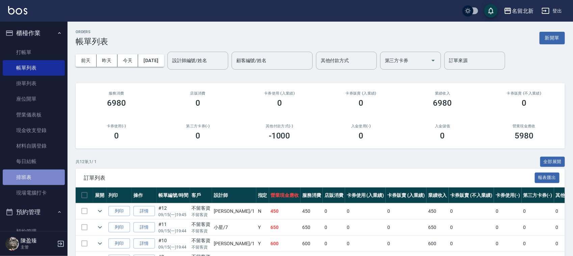
click at [40, 180] on link "排班表" at bounding box center [34, 178] width 62 height 16
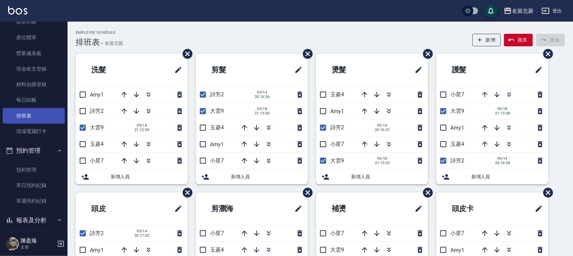
scroll to position [119, 0]
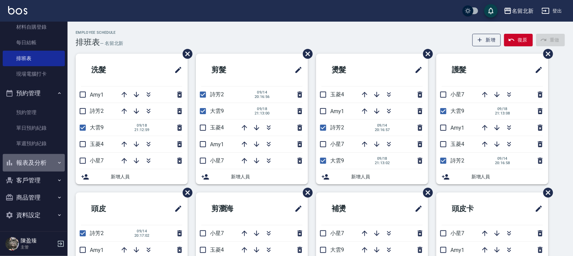
click at [50, 170] on button "報表及分析" at bounding box center [34, 163] width 62 height 18
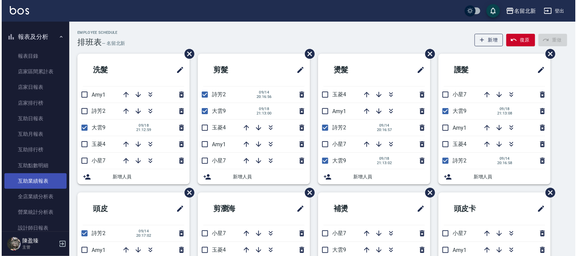
scroll to position [246, 0]
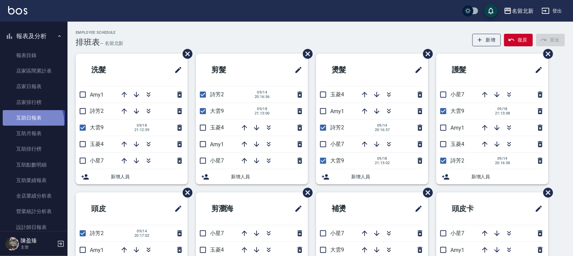
click at [30, 122] on link "互助日報表" at bounding box center [34, 118] width 62 height 16
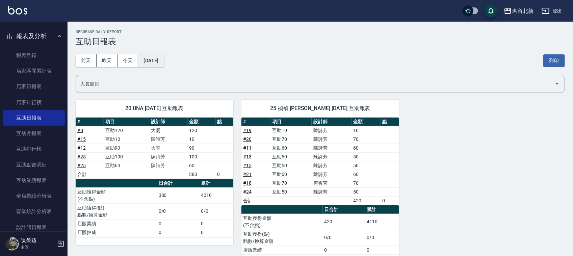
drag, startPoint x: 154, startPoint y: 67, endPoint x: 159, endPoint y: 58, distance: 10.2
click at [155, 63] on div "[DATE] [DATE] [DATE] [DATE] 列印" at bounding box center [321, 60] width 490 height 29
click at [163, 65] on button "[DATE]" at bounding box center [151, 60] width 26 height 13
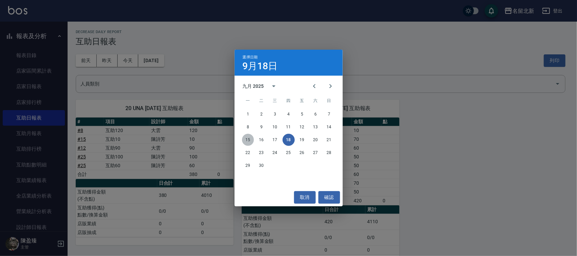
click at [251, 138] on button "15" at bounding box center [248, 140] width 12 height 12
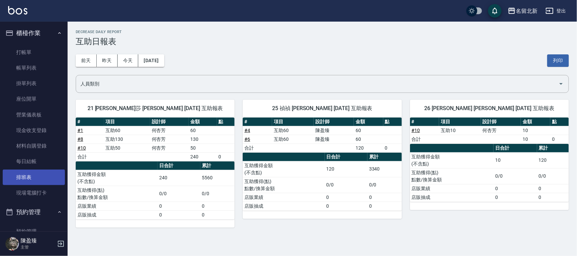
click at [22, 171] on link "排班表" at bounding box center [34, 178] width 62 height 16
click at [25, 172] on link "排班表" at bounding box center [34, 178] width 62 height 16
